Goal: Task Accomplishment & Management: Use online tool/utility

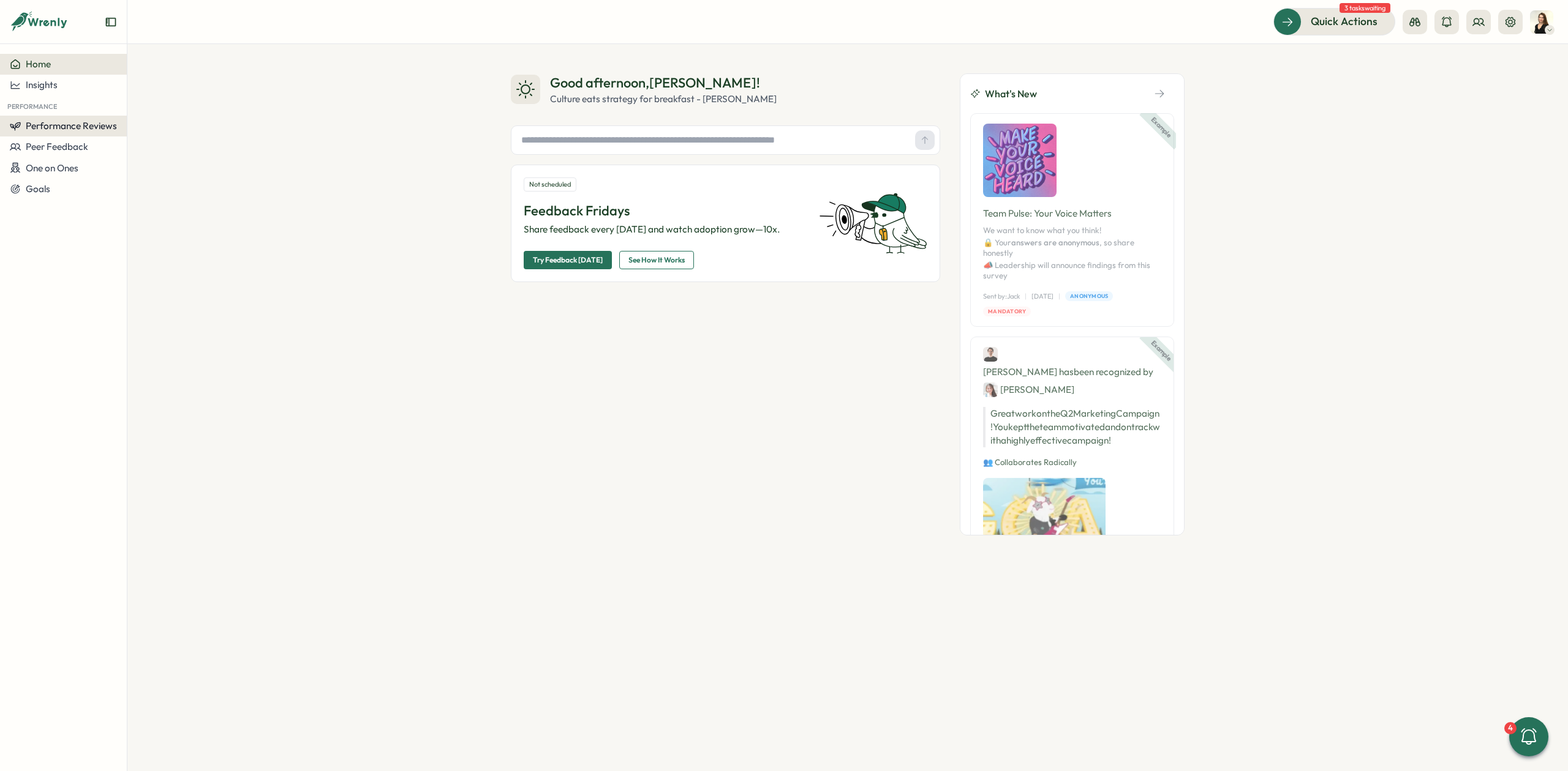
click at [106, 126] on span "Performance Reviews" at bounding box center [71, 126] width 91 height 12
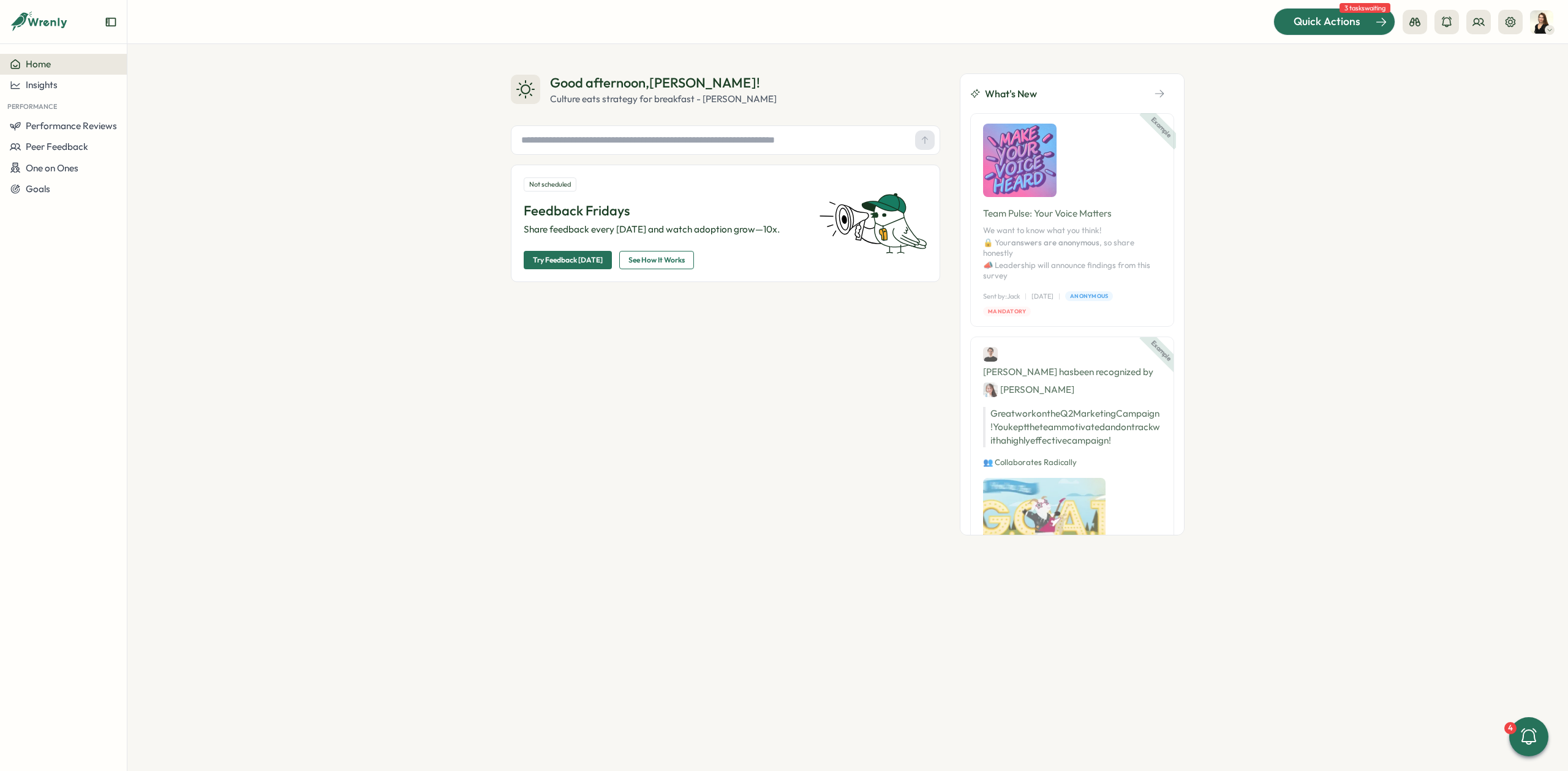
click at [1349, 19] on span "Quick Actions" at bounding box center [1327, 21] width 67 height 16
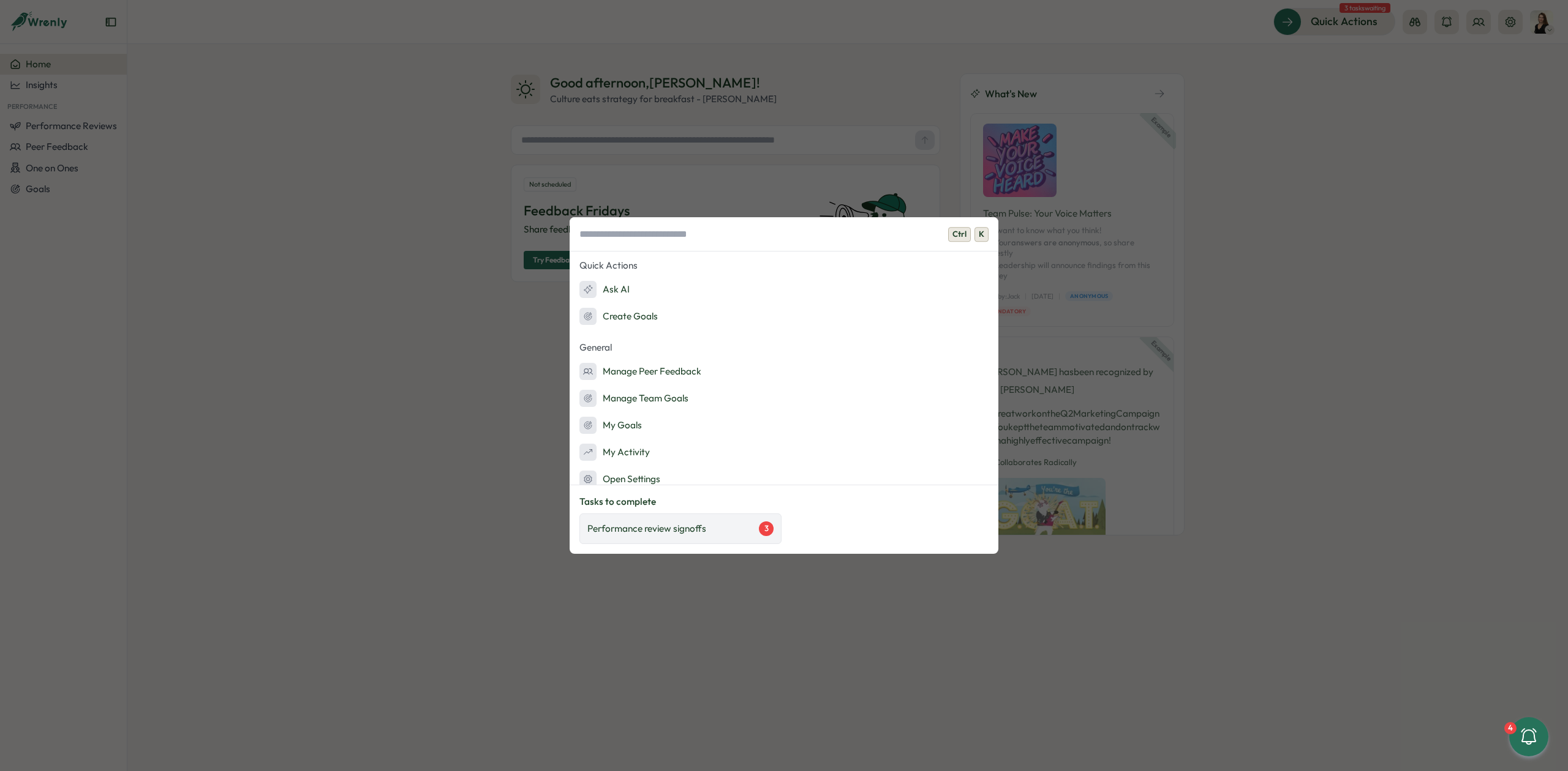
click at [674, 525] on p "Performance review signoffs" at bounding box center [647, 529] width 119 height 13
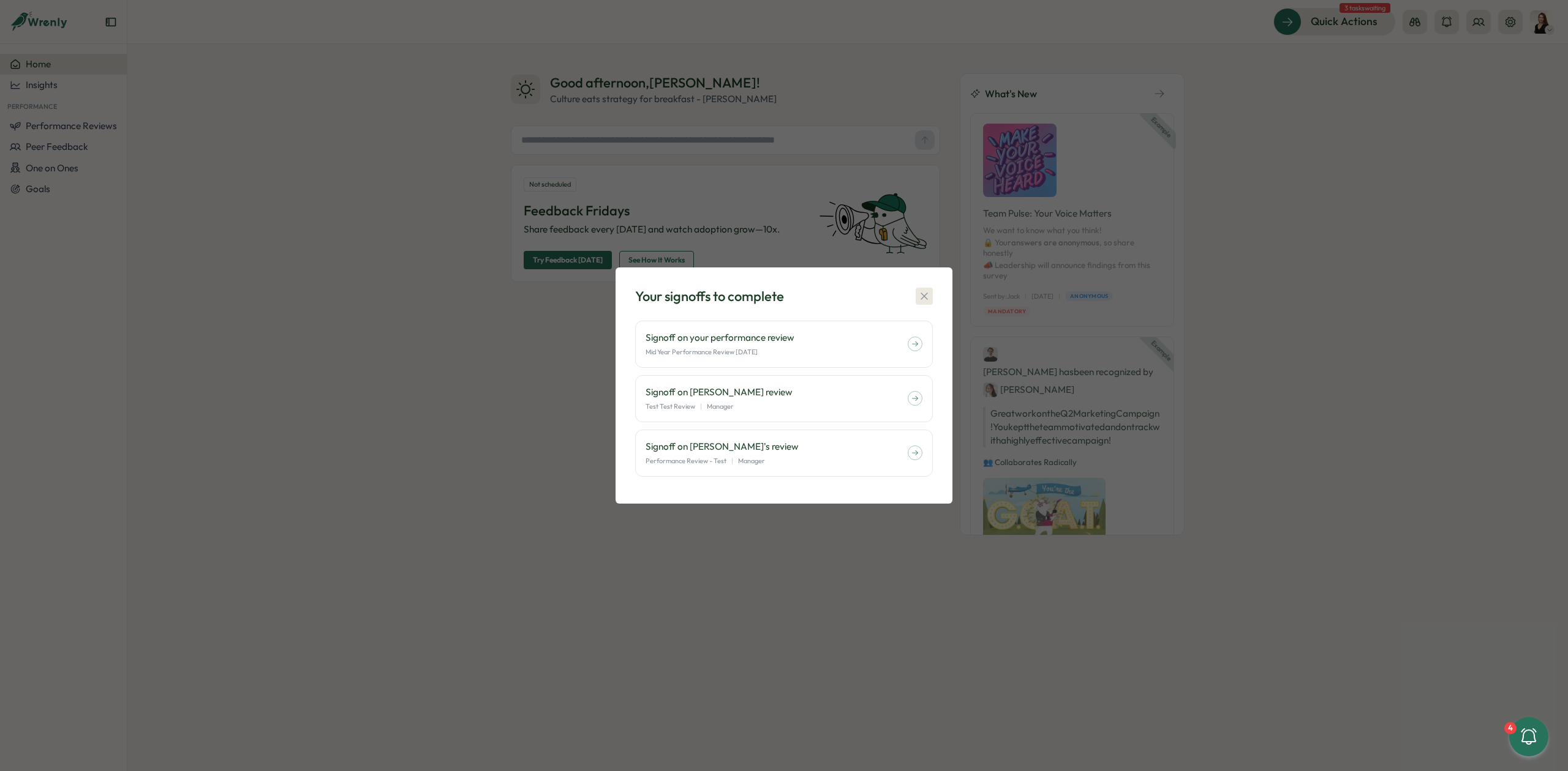
click at [925, 292] on icon "button" at bounding box center [924, 296] width 13 height 13
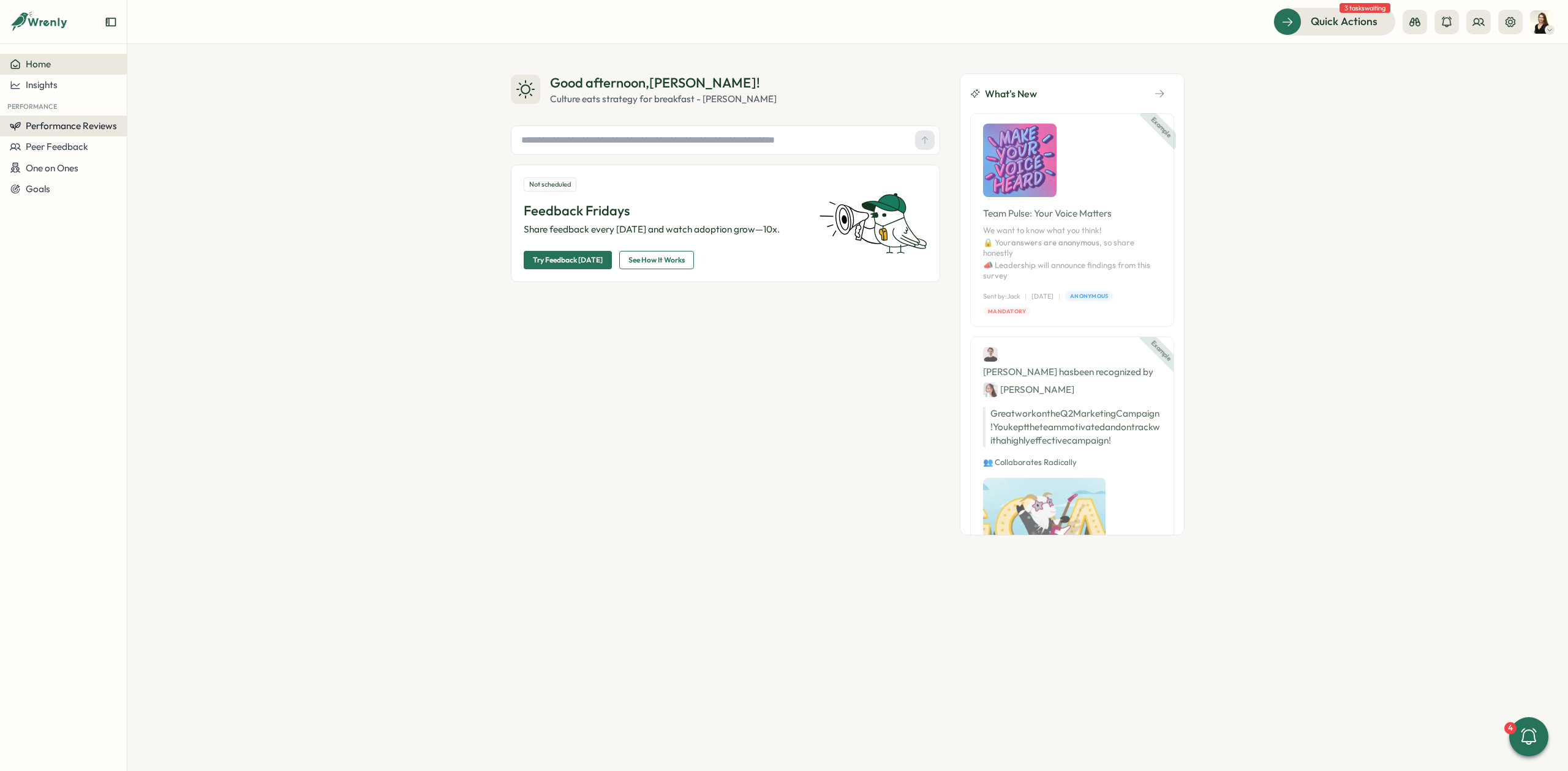
click at [105, 126] on span "Performance Reviews" at bounding box center [71, 126] width 91 height 12
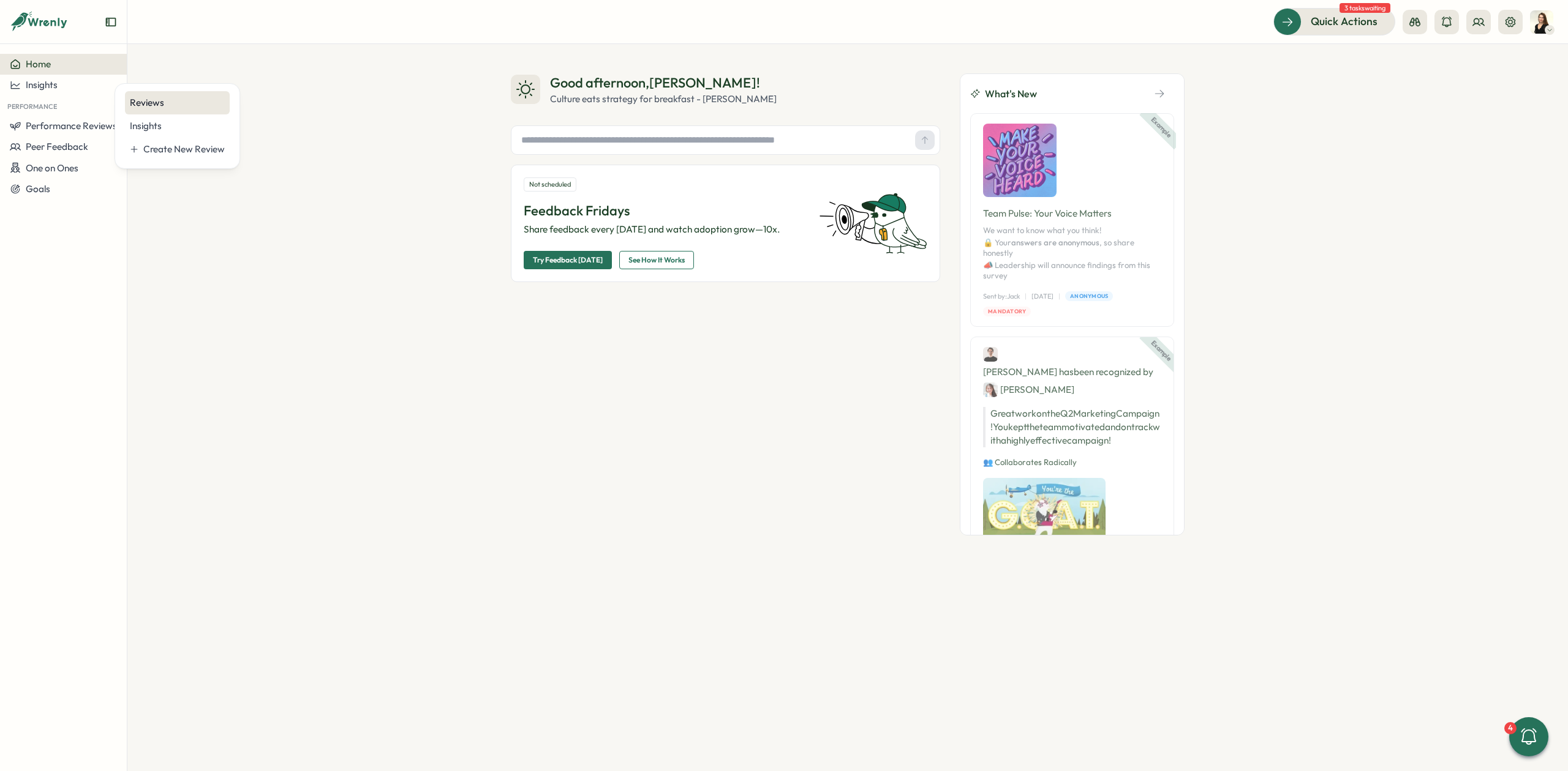
click at [201, 101] on div "Reviews" at bounding box center [177, 103] width 95 height 13
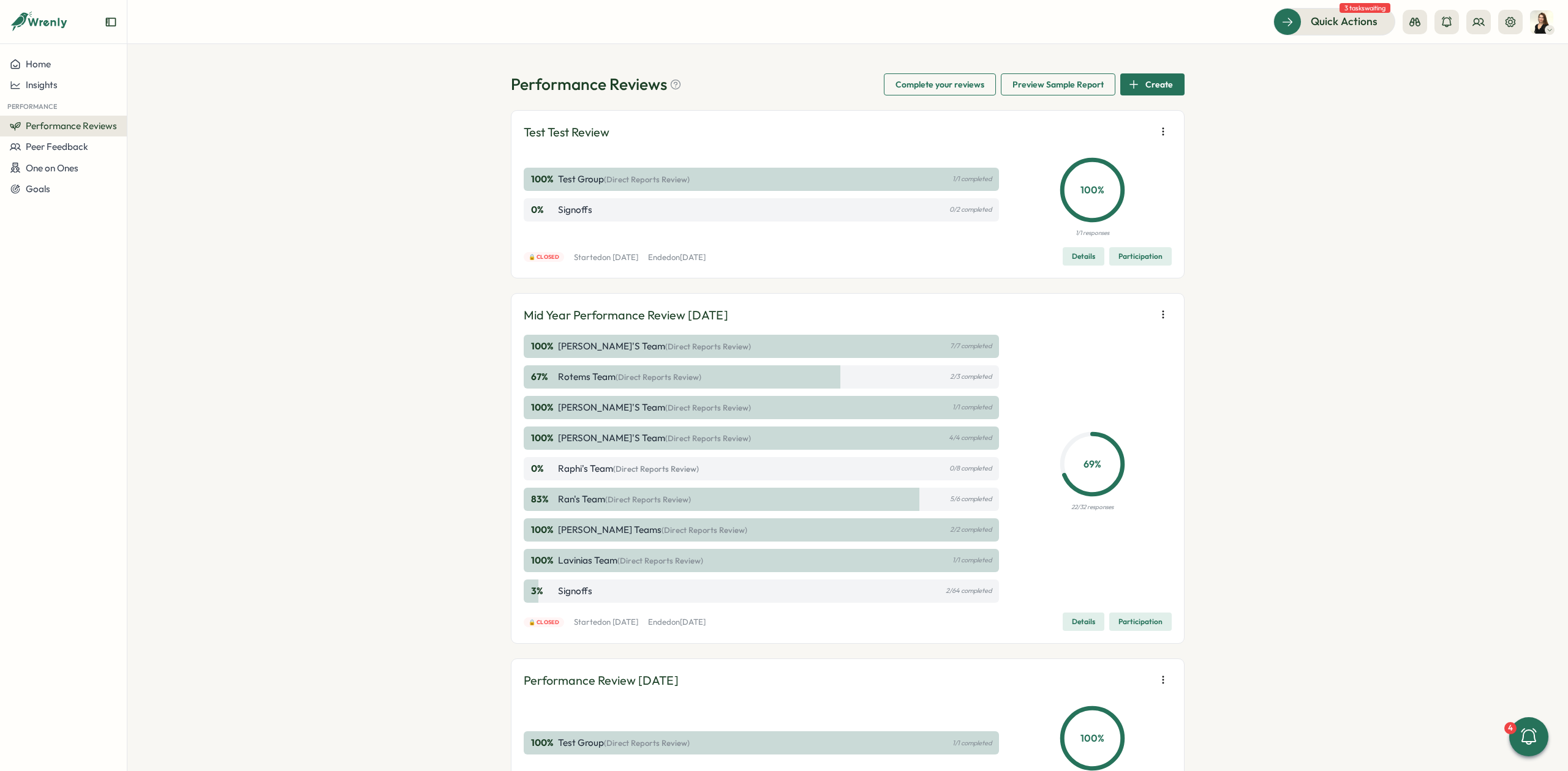
click at [1163, 318] on icon "button" at bounding box center [1163, 315] width 1 height 7
click at [1131, 334] on button "Export responses" at bounding box center [1083, 338] width 118 height 21
click at [30, 181] on button "Goals" at bounding box center [63, 189] width 127 height 21
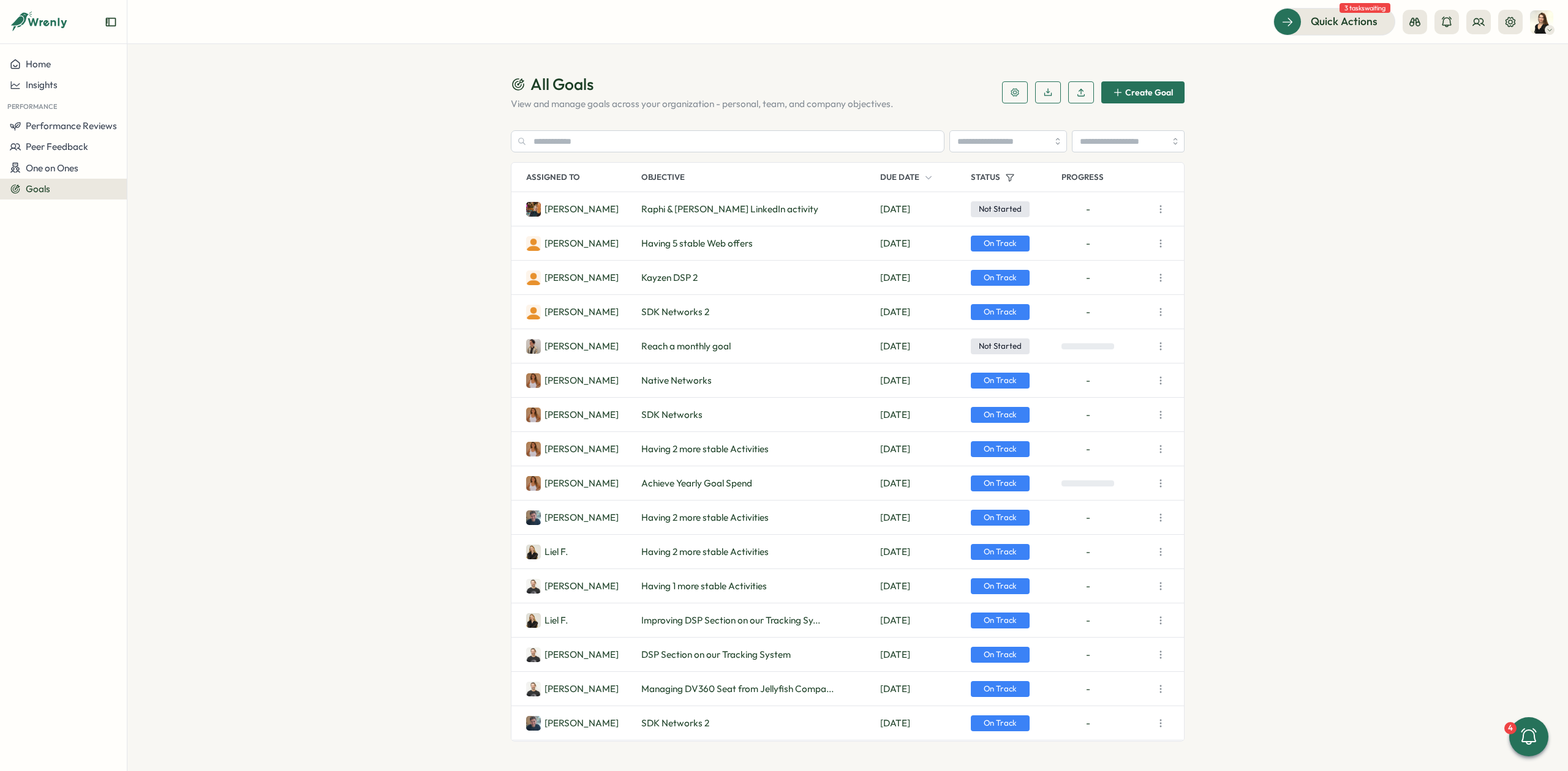
click at [1006, 91] on button "button" at bounding box center [1014, 93] width 26 height 22
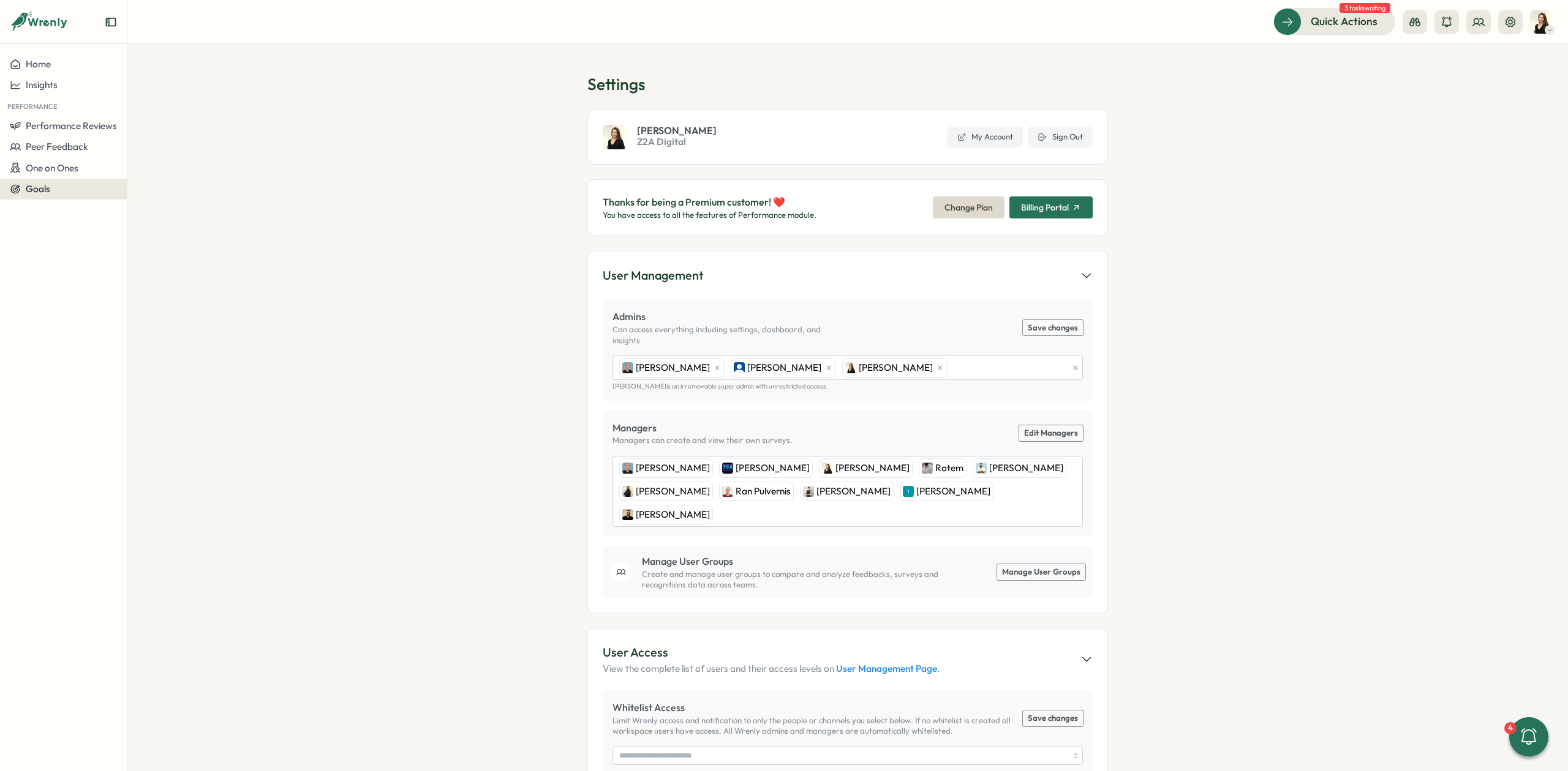
click at [45, 187] on span "Goals" at bounding box center [38, 189] width 24 height 12
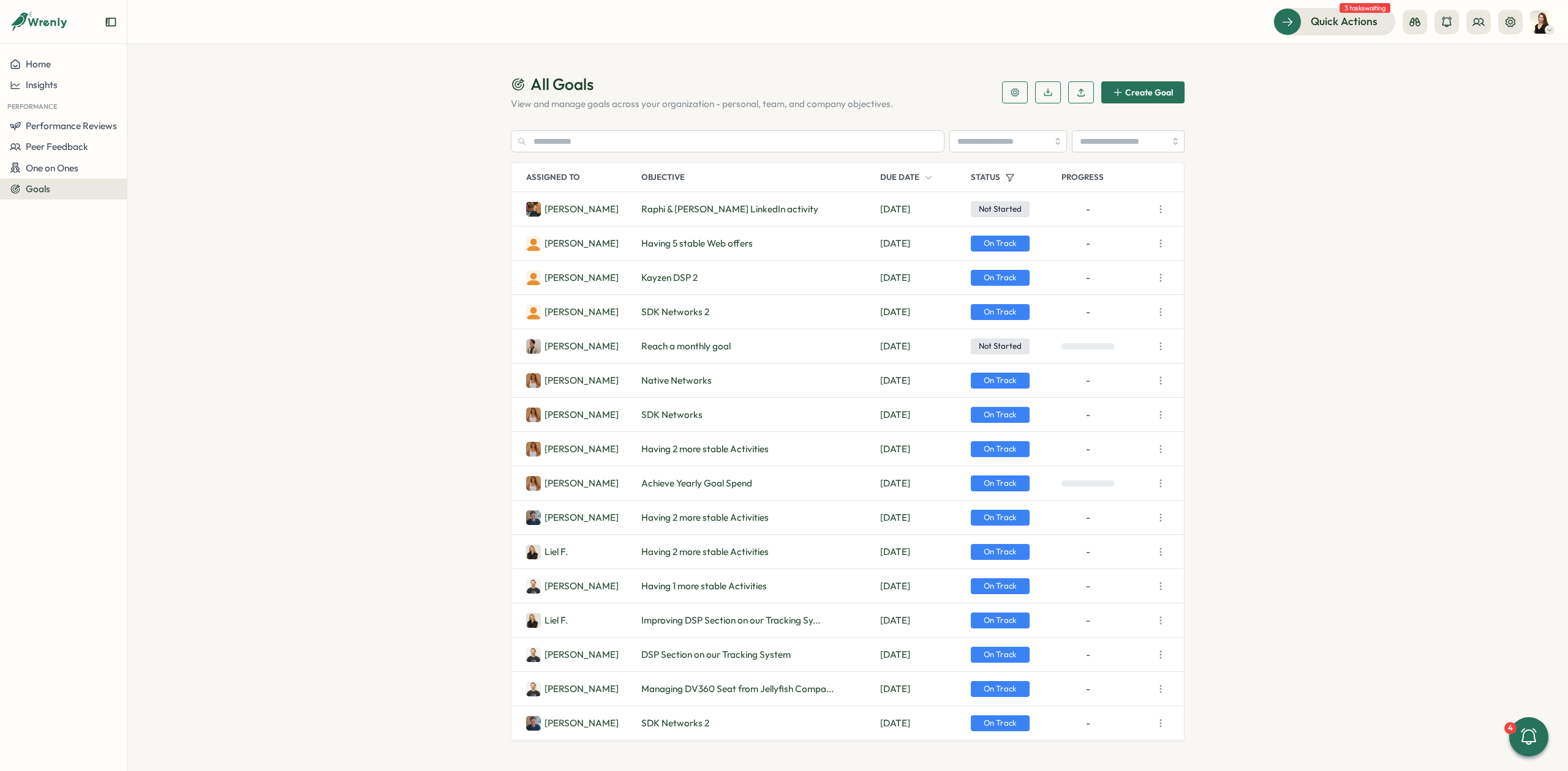
click at [1040, 93] on button "Download Goals" at bounding box center [1048, 93] width 26 height 22
